Goal: Transaction & Acquisition: Register for event/course

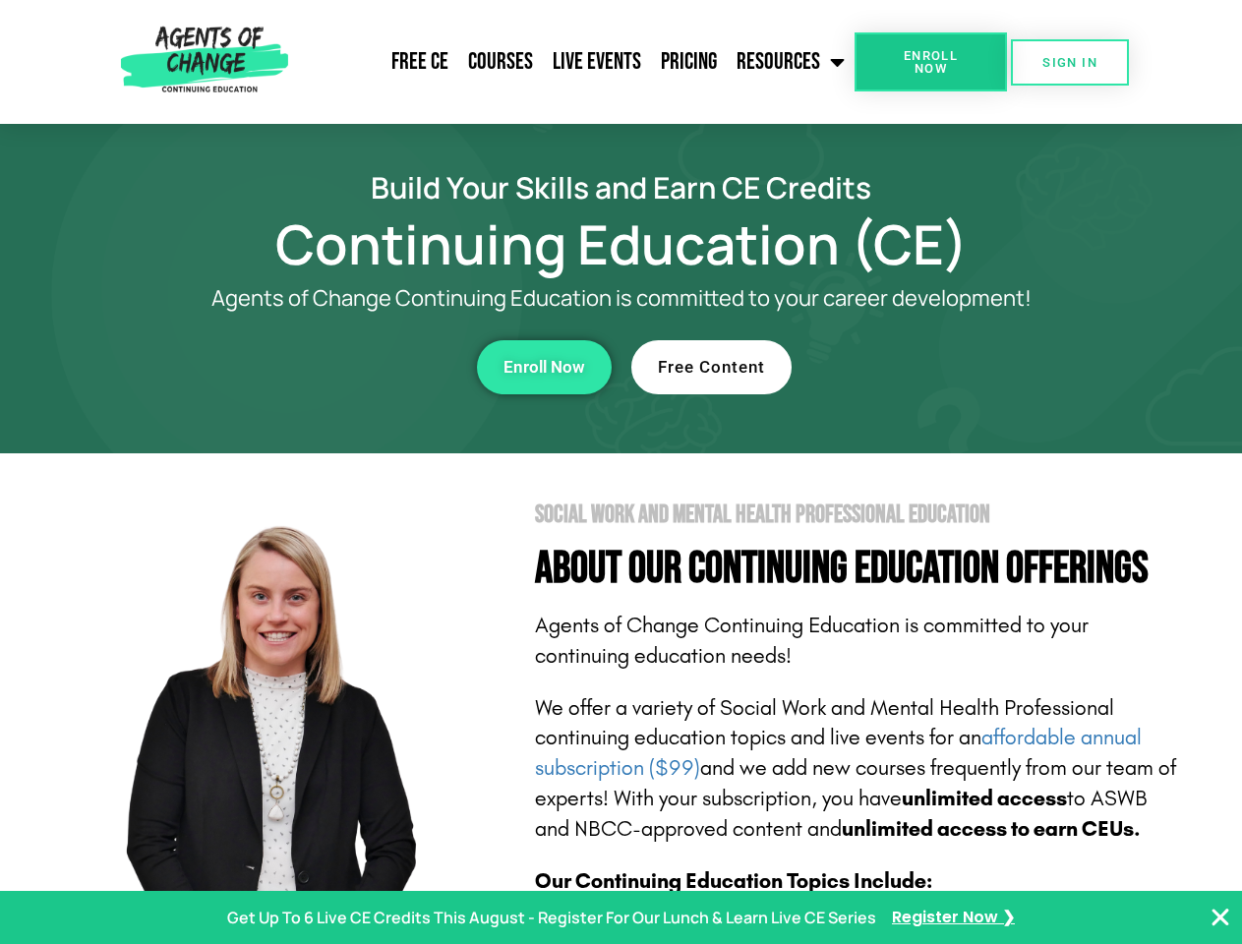
click at [620, 472] on section "Social Work and Mental Health Professional Education About Our Continuing Educa…" at bounding box center [621, 866] width 1242 height 826
click at [930, 62] on span "Enroll Now" at bounding box center [930, 62] width 89 height 26
click at [1070, 62] on span "SIGN IN" at bounding box center [1069, 62] width 55 height 13
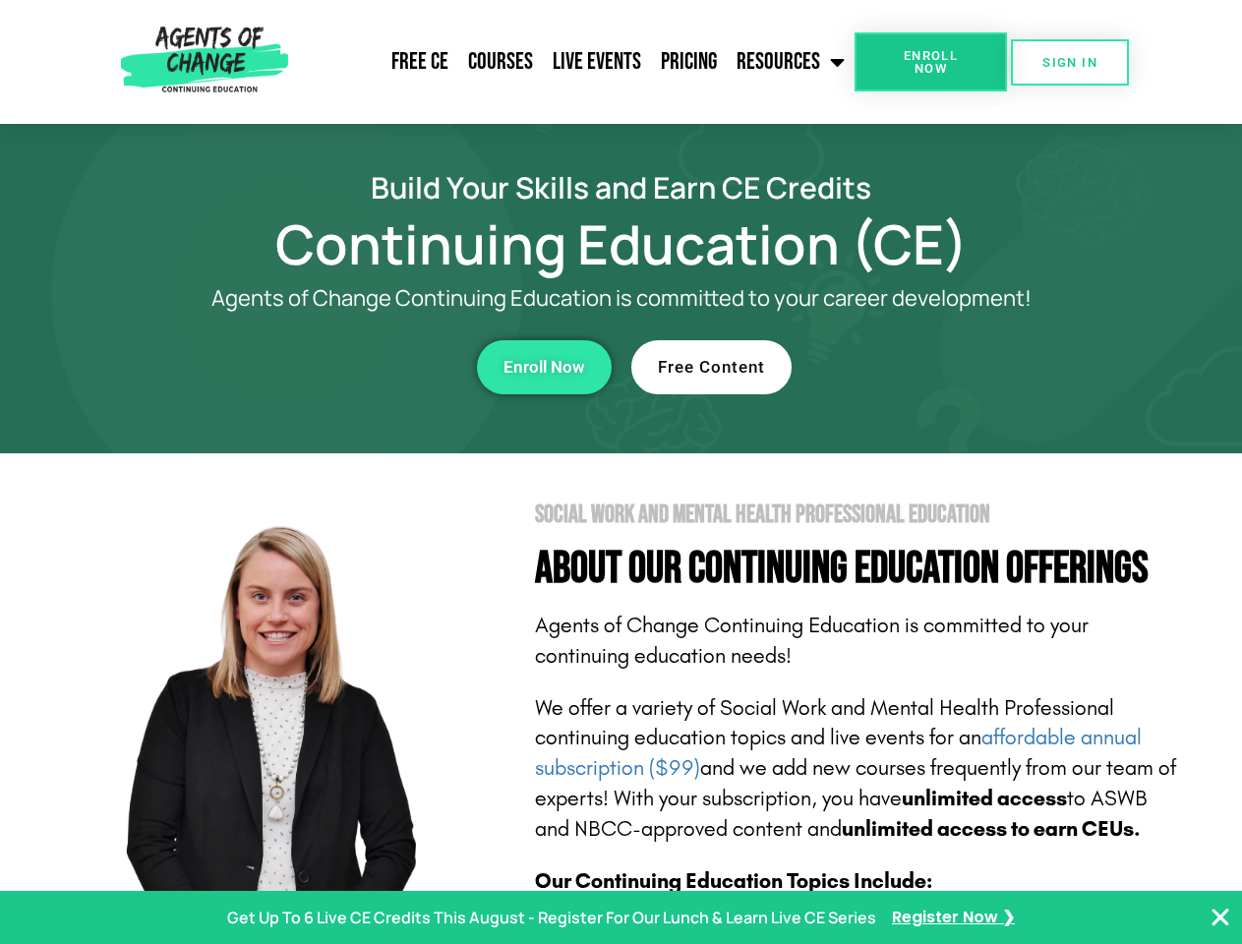
click at [341, 367] on div "Enroll Now" at bounding box center [341, 367] width 541 height 54
click at [544, 367] on span "Enroll Now" at bounding box center [544, 367] width 82 height 17
click at [902, 367] on div "Free Content" at bounding box center [901, 367] width 541 height 54
